Goal: Transaction & Acquisition: Purchase product/service

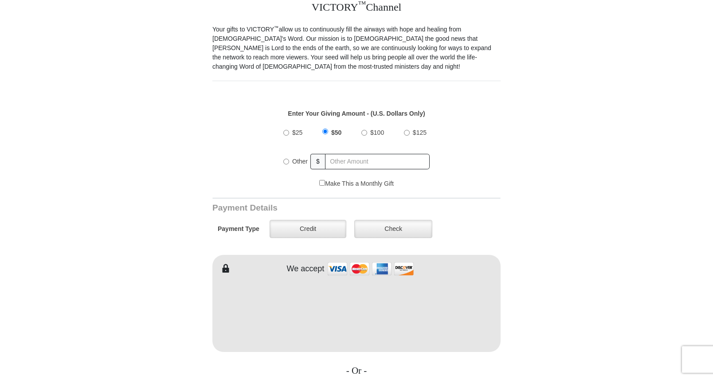
scroll to position [266, 0]
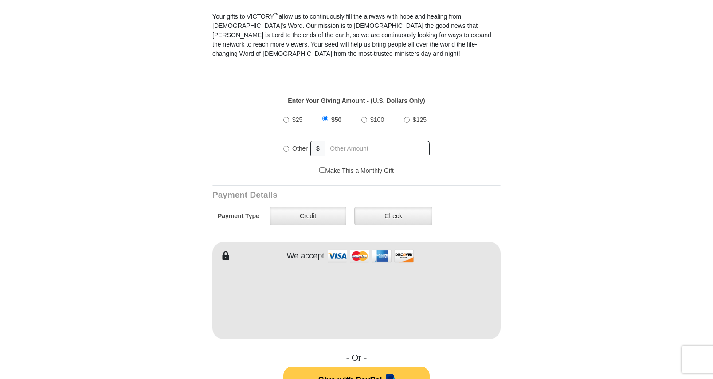
drag, startPoint x: 286, startPoint y: 140, endPoint x: 349, endPoint y: 138, distance: 63.0
click at [285, 146] on input "Other" at bounding box center [286, 149] width 6 height 6
radio input "true"
click at [349, 141] on input "text" at bounding box center [378, 149] width 104 height 16
type input "20"
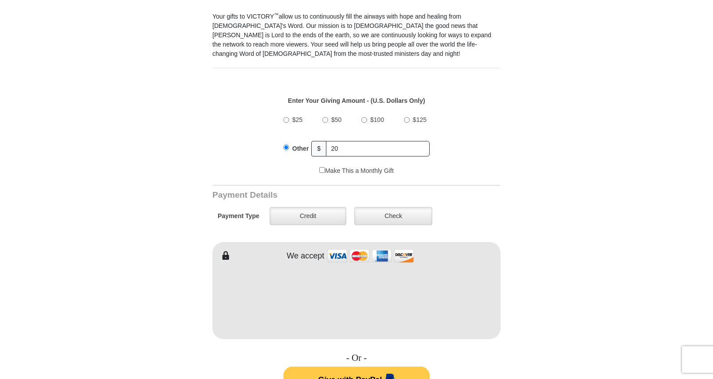
type input "[PERSON_NAME]"
type input "[EMAIL_ADDRESS][DOMAIN_NAME]"
type input "[STREET_ADDRESS]"
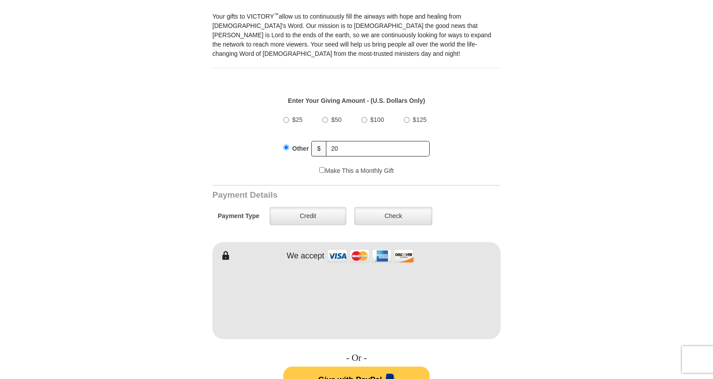
type input "[GEOGRAPHIC_DATA]"
select select "MO"
type input "65804"
type input "14175229731"
click at [328, 207] on label "Credit" at bounding box center [308, 216] width 77 height 18
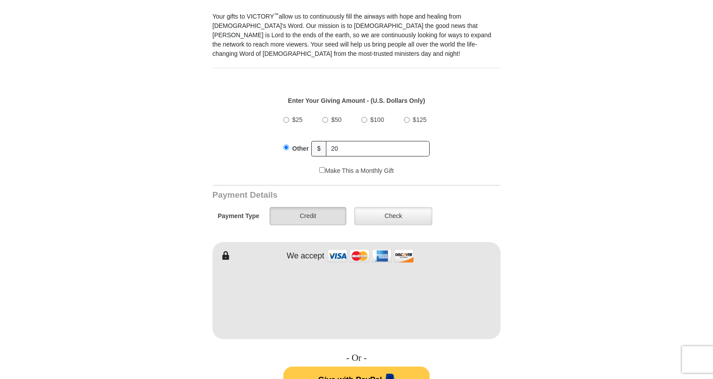
click at [0, 0] on input "Credit" at bounding box center [0, 0] width 0 height 0
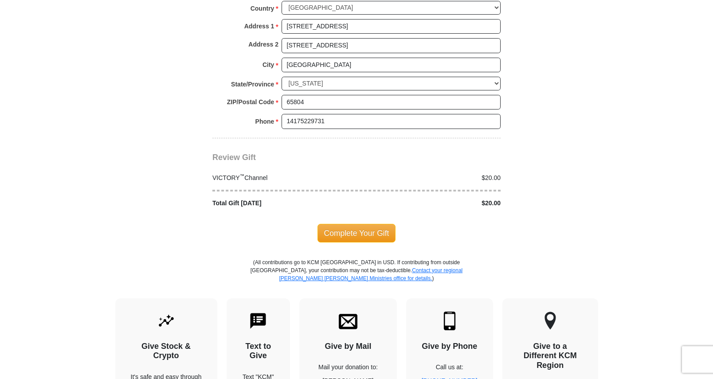
scroll to position [798, 0]
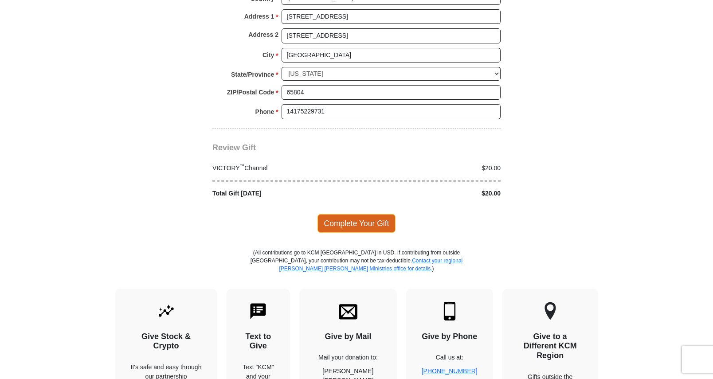
click at [364, 214] on span "Complete Your Gift" at bounding box center [357, 223] width 78 height 19
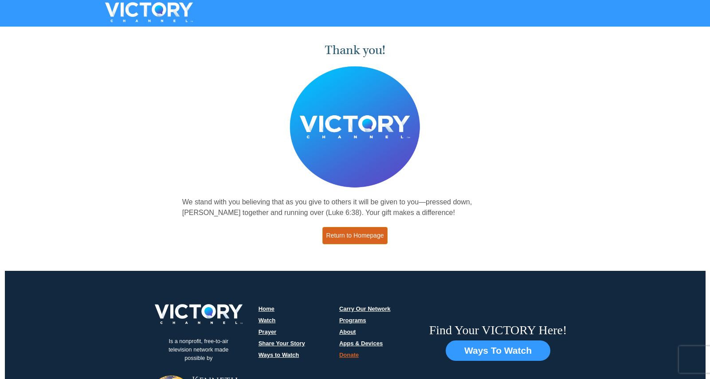
click at [377, 235] on link "Return to Homepage" at bounding box center [355, 235] width 66 height 17
